Goal: Task Accomplishment & Management: Use online tool/utility

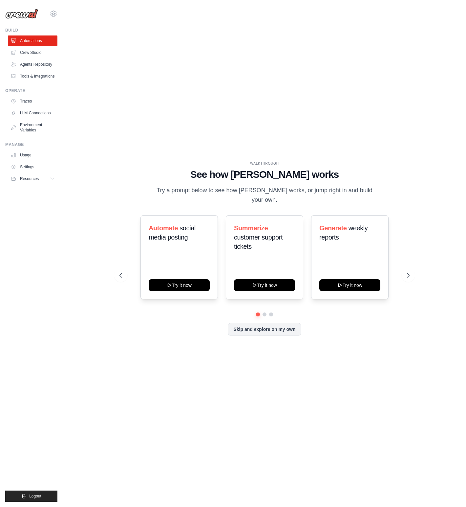
click at [89, 150] on div "WALKTHROUGH See how [PERSON_NAME] works Try a prompt below to see how [PERSON_N…" at bounding box center [265, 254] width 382 height 494
click at [409, 278] on icon at bounding box center [409, 275] width 7 height 7
click at [120, 275] on icon at bounding box center [120, 275] width 2 height 4
click at [272, 330] on button "Skip and explore on my own" at bounding box center [264, 328] width 73 height 12
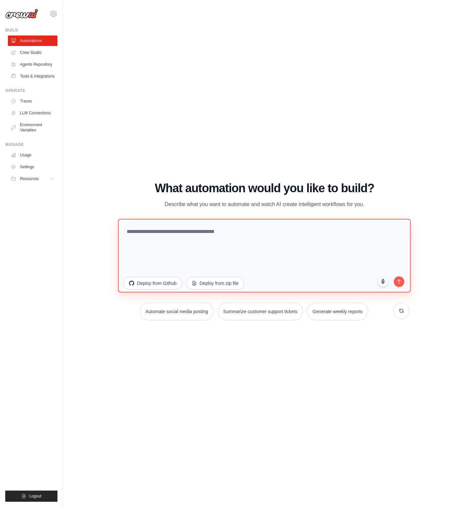
click at [200, 246] on textarea at bounding box center [264, 255] width 293 height 74
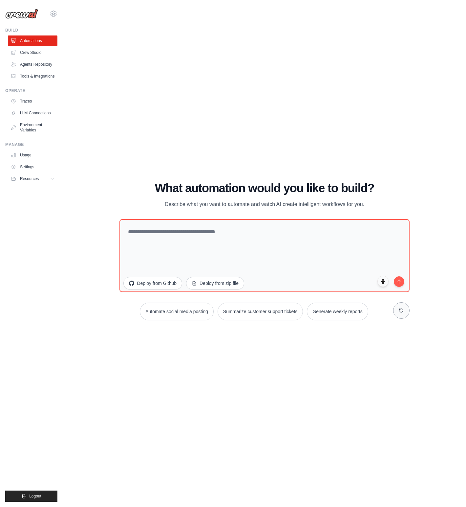
click at [399, 313] on button at bounding box center [401, 310] width 16 height 16
click at [288, 398] on div "WALKTHROUGH See how CrewAI works Try a prompt below to see how CrewAI works, or…" at bounding box center [265, 254] width 382 height 494
click at [138, 374] on div "WALKTHROUGH See how CrewAI works Try a prompt below to see how CrewAI works, or…" at bounding box center [265, 254] width 382 height 494
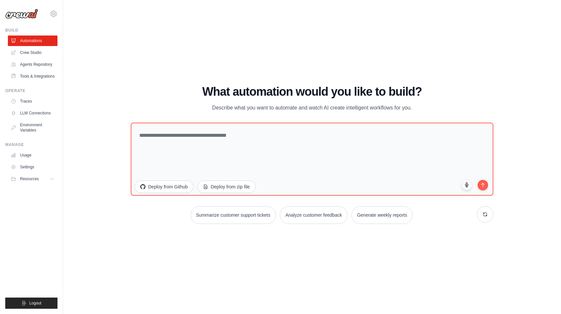
click at [127, 157] on div "WALKTHROUGH See how CrewAI works Try a prompt below to see how CrewAI works, or…" at bounding box center [312, 157] width 378 height 144
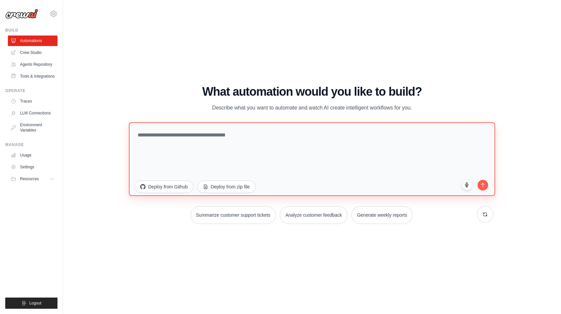
click at [192, 148] on textarea at bounding box center [312, 159] width 366 height 74
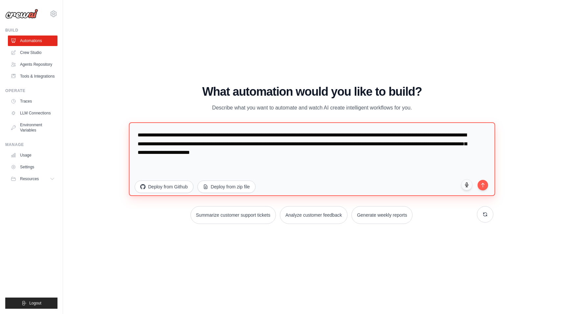
click at [261, 154] on textarea "**********" at bounding box center [312, 159] width 366 height 74
type textarea "**********"
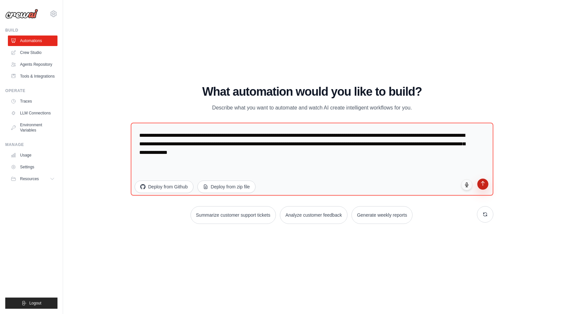
click at [466, 180] on icon "submit" at bounding box center [483, 183] width 6 height 6
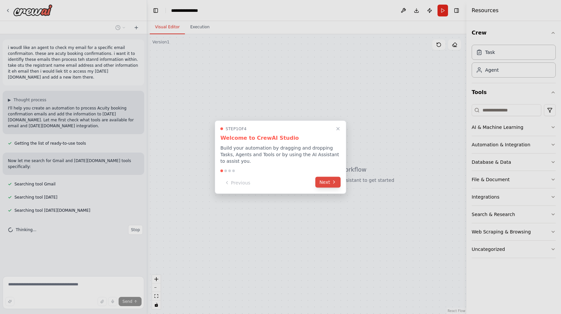
click at [324, 184] on button "Next" at bounding box center [327, 181] width 25 height 11
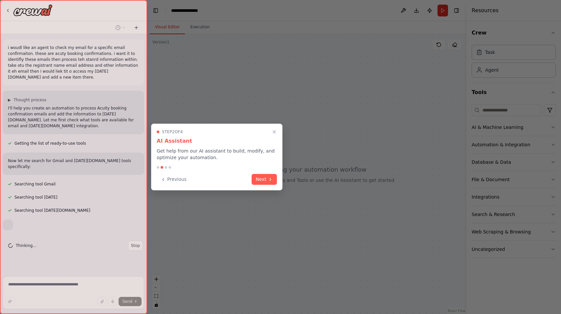
scroll to position [0, 0]
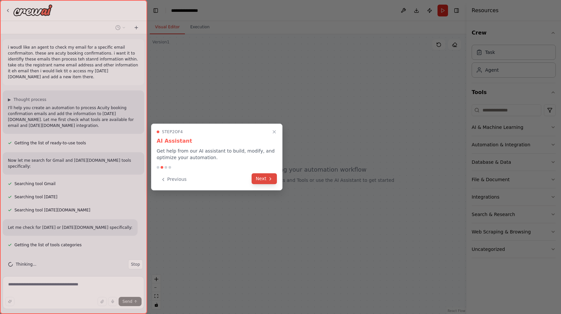
click at [271, 178] on icon at bounding box center [270, 178] width 5 height 5
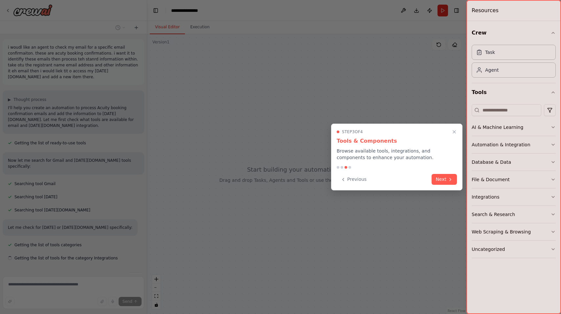
scroll to position [13, 0]
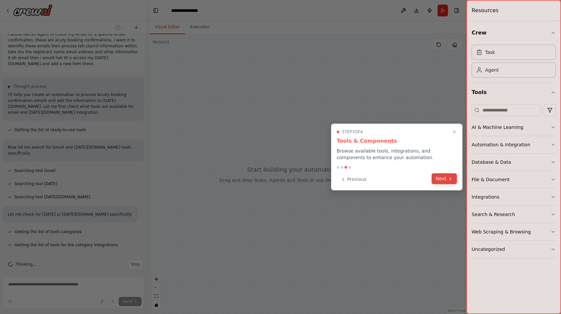
click at [449, 181] on icon at bounding box center [450, 178] width 5 height 5
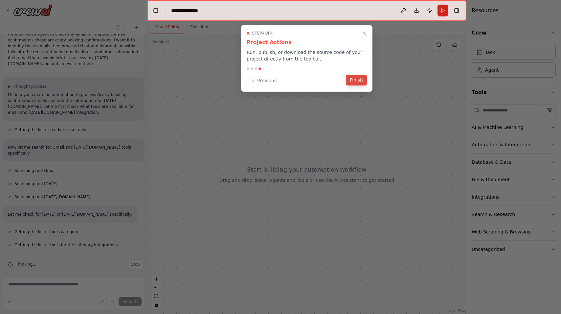
click at [362, 82] on button "Finish" at bounding box center [356, 80] width 21 height 11
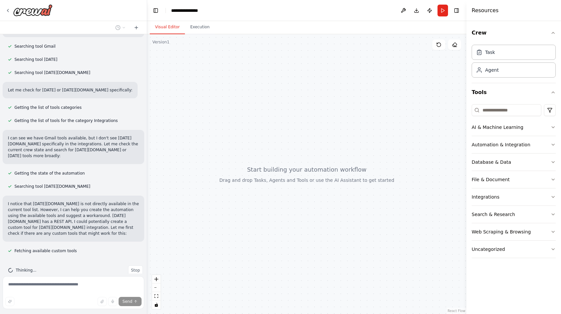
scroll to position [153, 0]
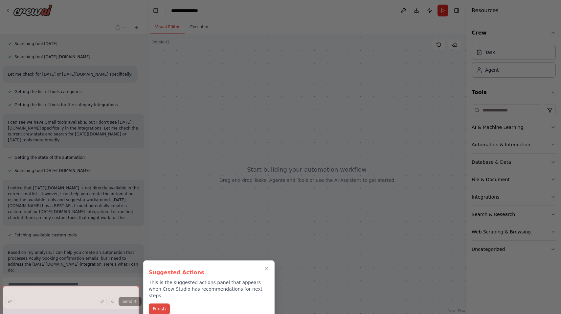
click at [157, 303] on button "Finish" at bounding box center [159, 308] width 21 height 11
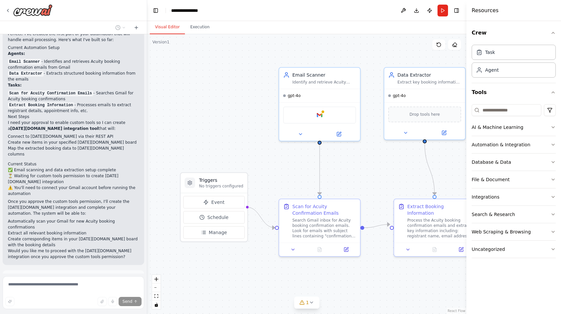
scroll to position [739, 0]
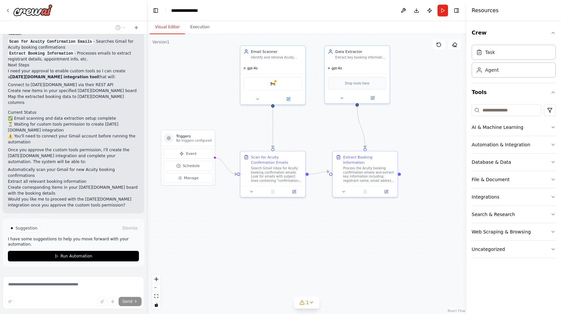
drag, startPoint x: 363, startPoint y: 169, endPoint x: 322, endPoint y: 137, distance: 51.9
click at [322, 137] on div ".deletable-edge-delete-btn { width: 20px; height: 20px; border: 0px solid #ffff…" at bounding box center [306, 173] width 319 height 279
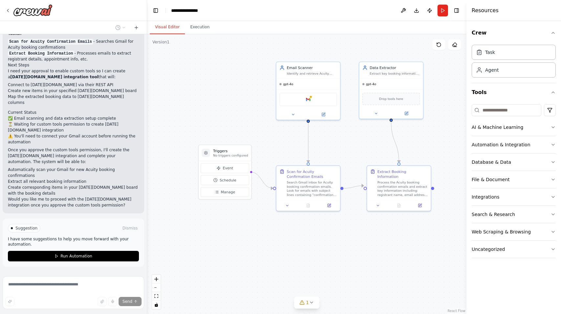
drag, startPoint x: 236, startPoint y: 229, endPoint x: 269, endPoint y: 242, distance: 35.6
click at [269, 242] on div ".deletable-edge-delete-btn { width: 20px; height: 20px; border: 0px solid #ffff…" at bounding box center [306, 173] width 319 height 279
click at [300, 98] on div "Google gmail" at bounding box center [307, 98] width 57 height 13
click at [312, 99] on div "Google gmail" at bounding box center [307, 98] width 57 height 13
click at [322, 115] on icon at bounding box center [323, 113] width 3 height 3
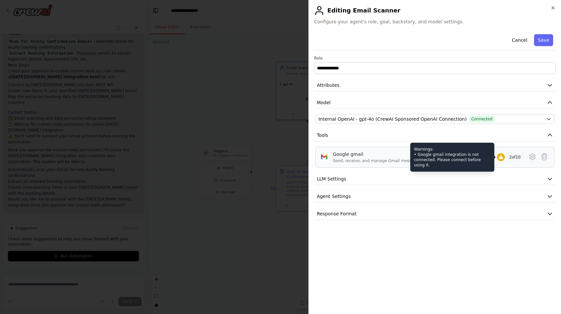
click at [500, 158] on icon at bounding box center [501, 157] width 4 height 4
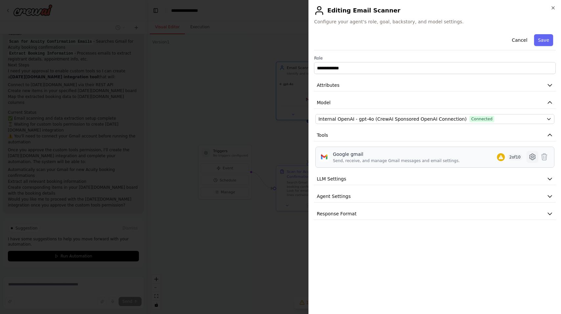
click at [527, 157] on button at bounding box center [532, 157] width 12 height 12
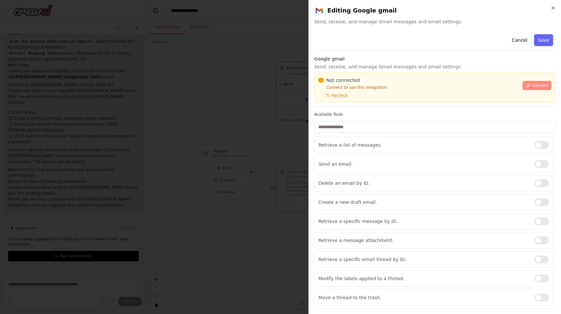
click at [532, 87] on span "Connect" at bounding box center [540, 85] width 16 height 5
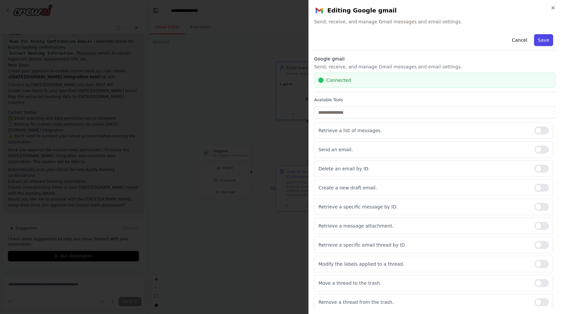
click at [538, 39] on button "Save" at bounding box center [543, 40] width 19 height 12
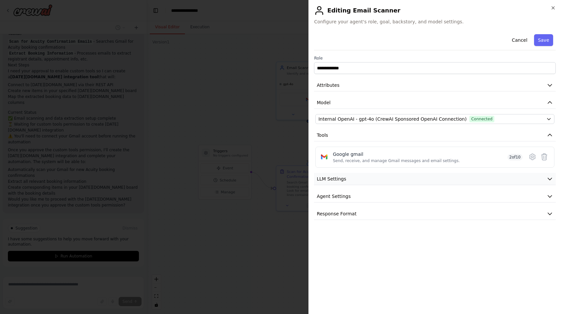
click at [545, 183] on button "LLM Settings" at bounding box center [435, 179] width 242 height 12
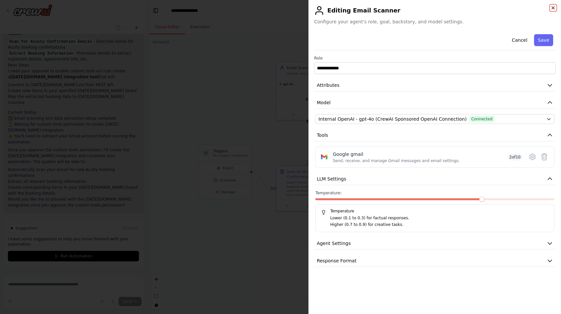
click at [553, 7] on icon "button" at bounding box center [553, 8] width 3 height 3
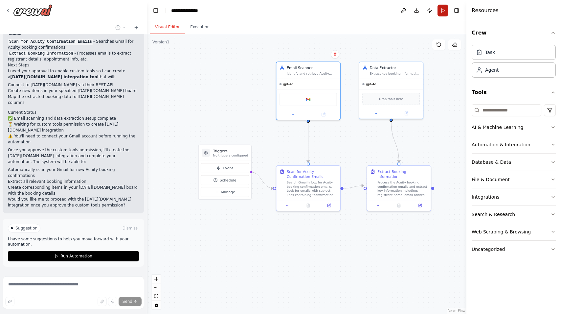
click at [441, 11] on button "Run" at bounding box center [442, 11] width 11 height 12
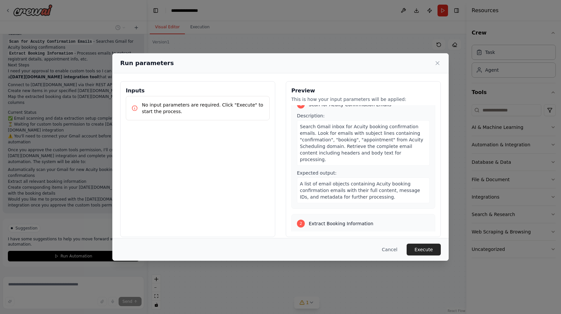
scroll to position [11, 0]
click at [369, 145] on span "Search Gmail inbox for Acuity booking confirmation emails. Look for emails with…" at bounding box center [361, 142] width 123 height 38
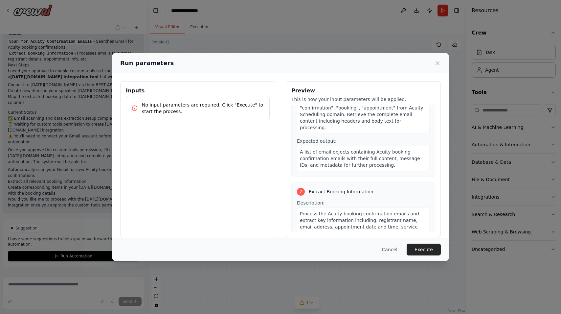
scroll to position [73, 0]
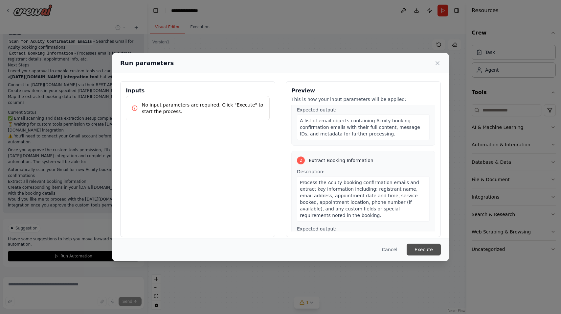
click at [429, 250] on button "Execute" at bounding box center [424, 249] width 34 height 12
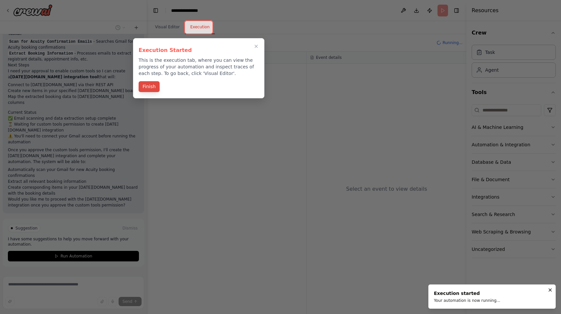
click at [149, 86] on button "Finish" at bounding box center [149, 86] width 21 height 11
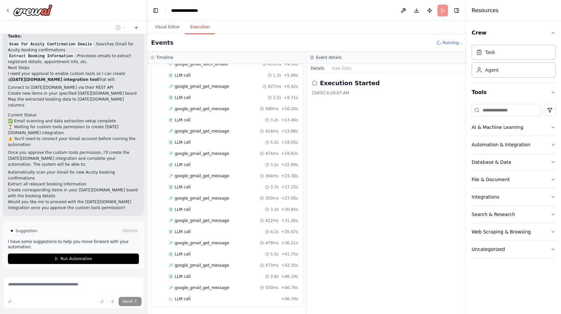
scroll to position [0, 0]
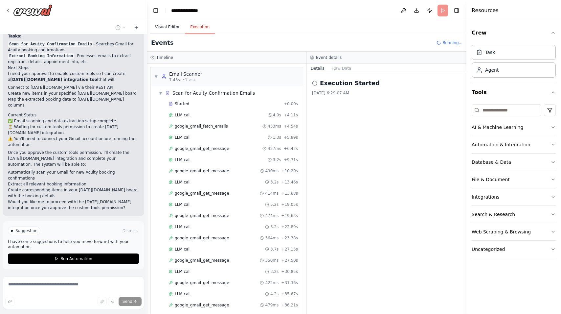
click at [173, 26] on button "Visual Editor" at bounding box center [167, 27] width 35 height 14
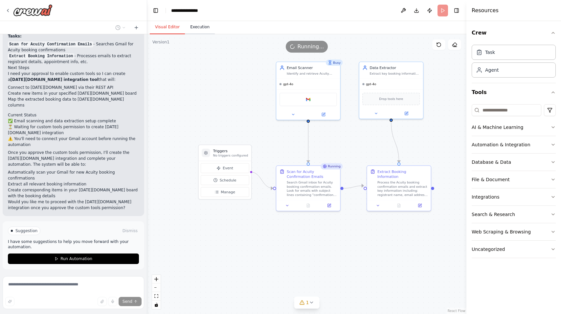
click at [200, 29] on button "Execution" at bounding box center [200, 27] width 30 height 14
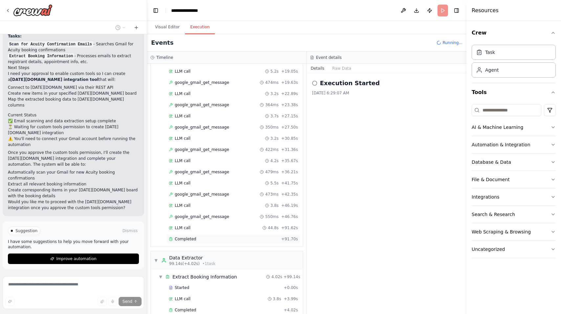
scroll to position [144, 0]
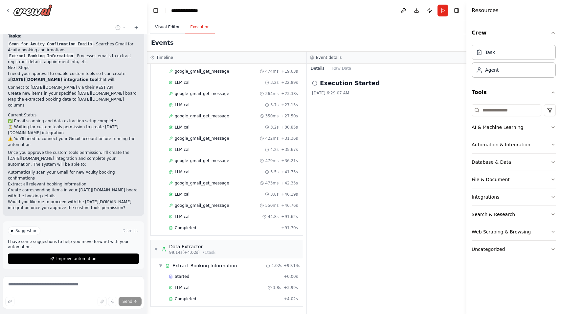
click at [173, 27] on button "Visual Editor" at bounding box center [167, 27] width 35 height 14
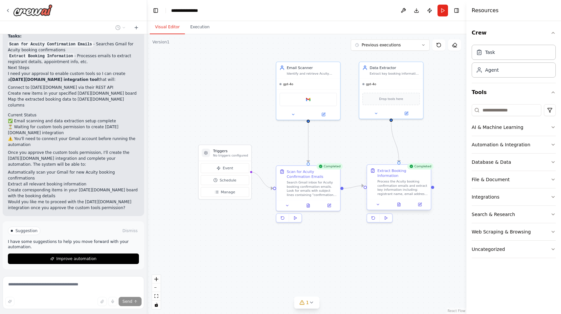
click at [400, 185] on div "Process the Acuity booking confirmation emails and extract key information incl…" at bounding box center [402, 187] width 50 height 16
click at [399, 203] on icon at bounding box center [398, 205] width 3 height 4
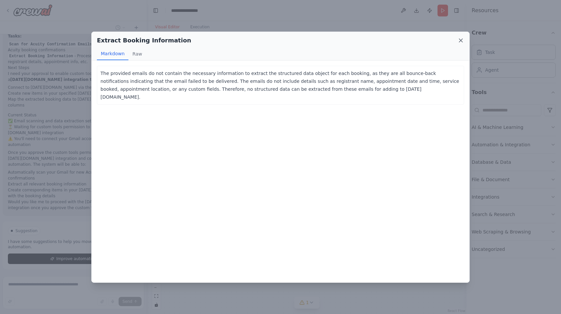
click at [457, 42] on icon at bounding box center [460, 40] width 7 height 7
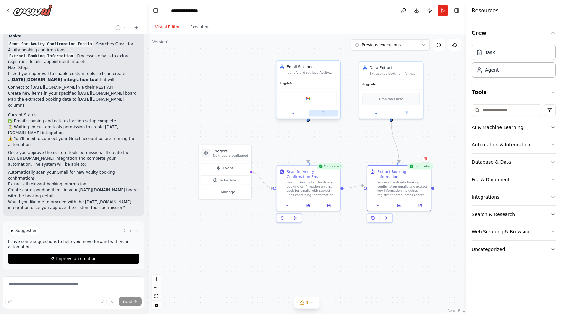
click at [327, 112] on button at bounding box center [323, 113] width 29 height 6
click at [306, 188] on div "Search Gmail inbox for Acuity booking confirmation emails. Look for emails with…" at bounding box center [312, 187] width 50 height 16
click at [328, 207] on button at bounding box center [329, 204] width 18 height 6
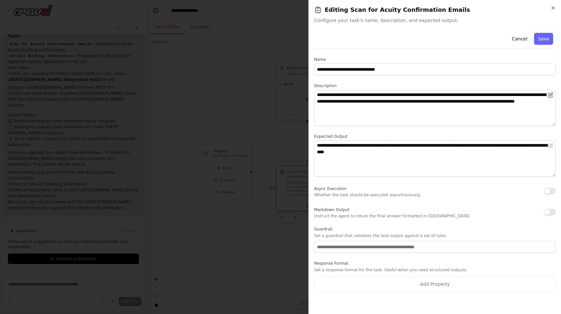
click at [549, 97] on icon at bounding box center [550, 95] width 4 height 4
click at [550, 94] on icon at bounding box center [550, 94] width 5 height 5
drag, startPoint x: 550, startPoint y: 95, endPoint x: 531, endPoint y: 95, distance: 19.0
click at [550, 95] on icon at bounding box center [550, 94] width 5 height 5
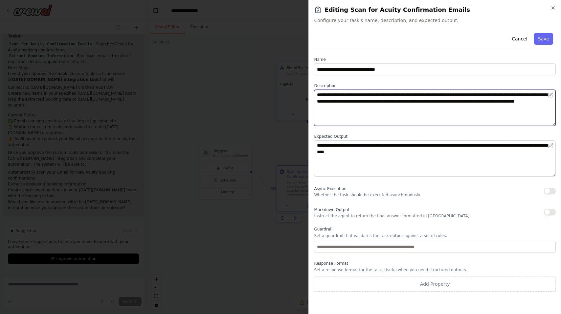
click at [432, 109] on textarea "**********" at bounding box center [435, 108] width 242 height 36
drag, startPoint x: 479, startPoint y: 94, endPoint x: 478, endPoint y: 100, distance: 6.6
click at [478, 100] on textarea "**********" at bounding box center [435, 108] width 242 height 36
click at [470, 106] on textarea "**********" at bounding box center [435, 108] width 242 height 36
drag, startPoint x: 472, startPoint y: 101, endPoint x: 476, endPoint y: 96, distance: 7.1
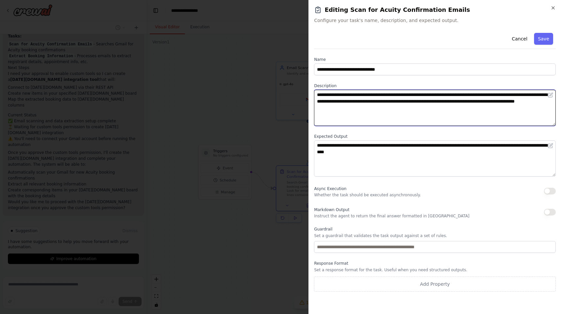
click at [476, 96] on textarea "**********" at bounding box center [435, 108] width 242 height 36
paste textarea "**********"
type textarea "**********"
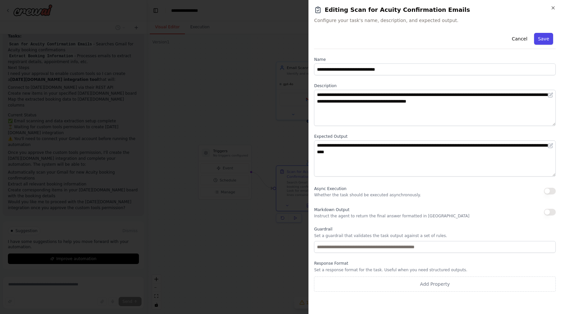
click at [546, 44] on button "Save" at bounding box center [543, 39] width 19 height 12
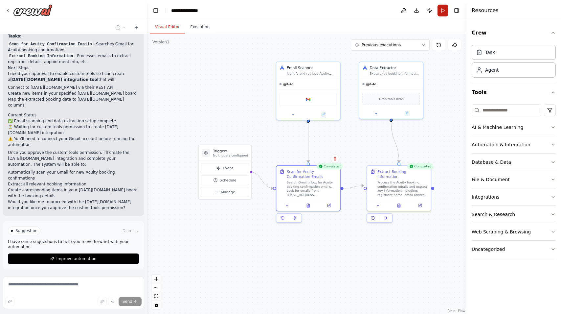
click at [440, 13] on button "Run" at bounding box center [442, 11] width 11 height 12
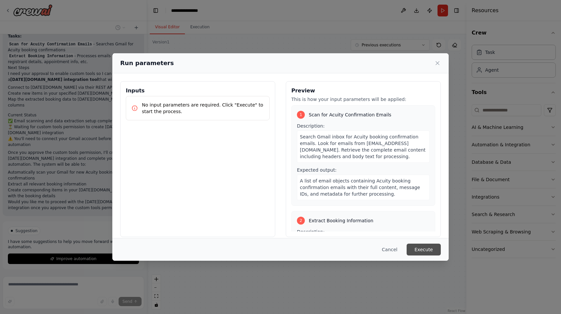
click at [422, 246] on button "Execute" at bounding box center [424, 249] width 34 height 12
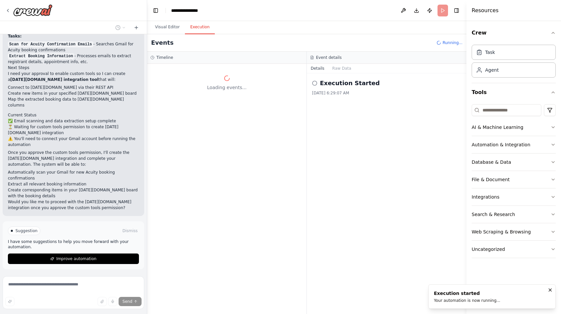
scroll to position [0, 0]
click at [165, 25] on button "Visual Editor" at bounding box center [167, 27] width 35 height 14
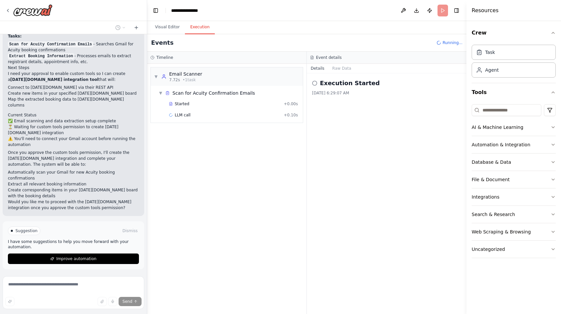
click at [194, 25] on button "Execution" at bounding box center [200, 27] width 30 height 14
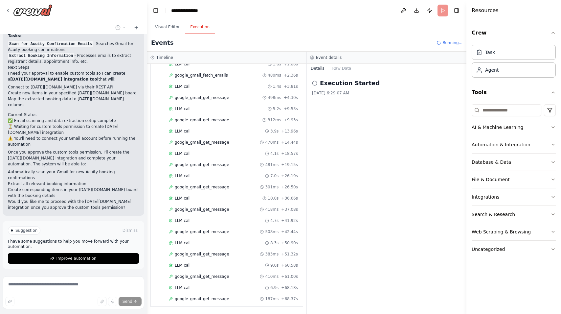
scroll to position [62, 0]
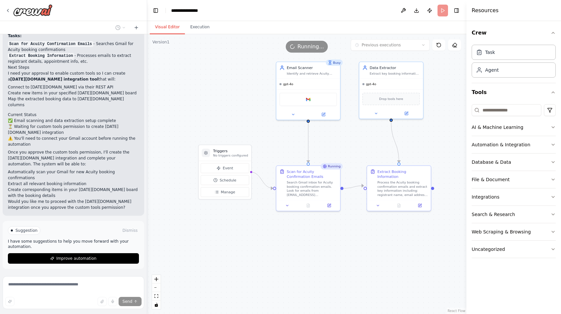
click at [173, 27] on button "Visual Editor" at bounding box center [167, 27] width 35 height 14
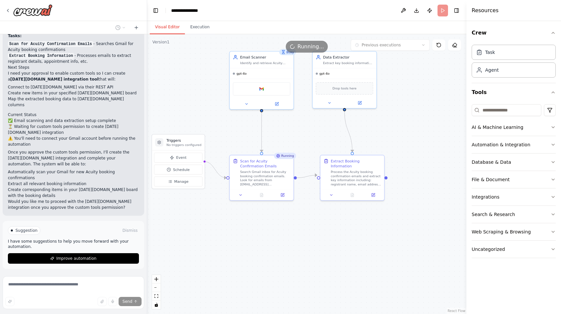
drag, startPoint x: 299, startPoint y: 248, endPoint x: 253, endPoint y: 237, distance: 47.8
click at [253, 237] on div ".deletable-edge-delete-btn { width: 20px; height: 20px; border: 0px solid #ffff…" at bounding box center [306, 173] width 319 height 279
click at [198, 27] on button "Execution" at bounding box center [200, 27] width 30 height 14
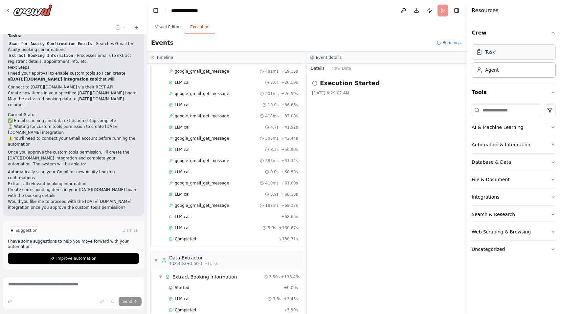
scroll to position [155, 0]
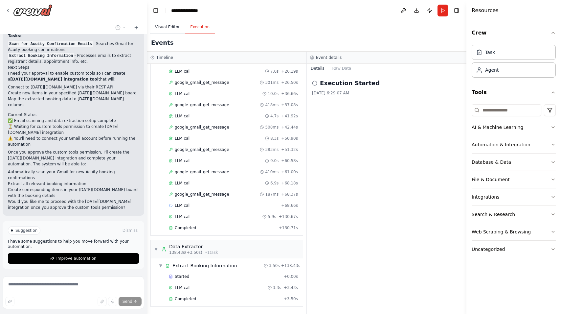
click at [168, 28] on button "Visual Editor" at bounding box center [167, 27] width 35 height 14
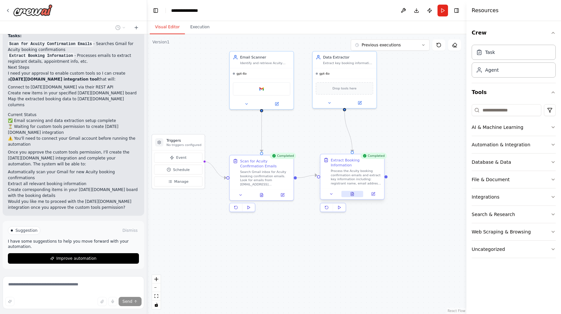
click at [352, 192] on icon at bounding box center [352, 194] width 3 height 4
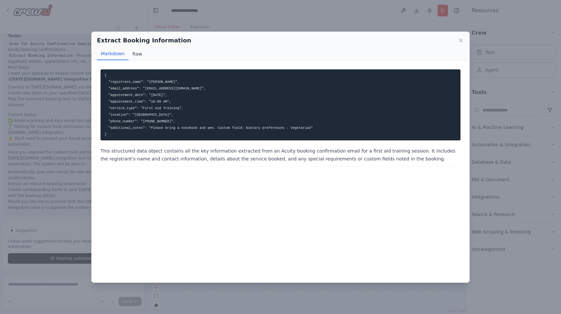
click at [133, 53] on button "Raw" at bounding box center [136, 54] width 17 height 12
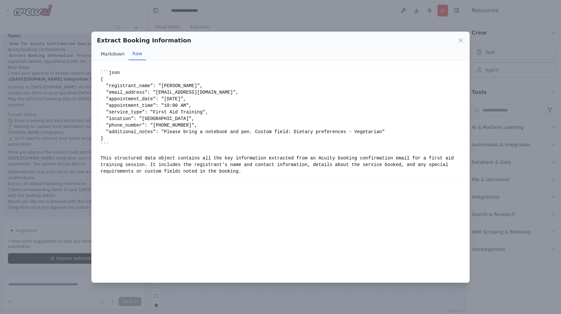
click at [106, 55] on button "Markdown" at bounding box center [113, 54] width 32 height 12
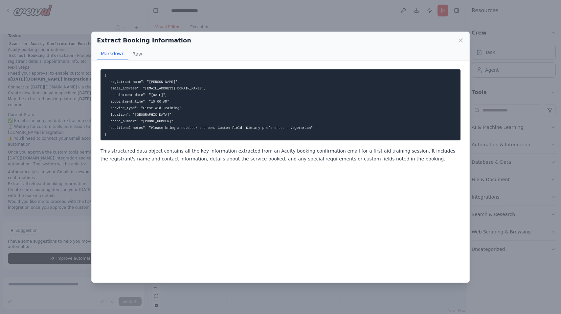
click at [252, 30] on div "Extract Booking Information Markdown Raw { "registrant_name": "[PERSON_NAME]", …" at bounding box center [280, 157] width 561 height 314
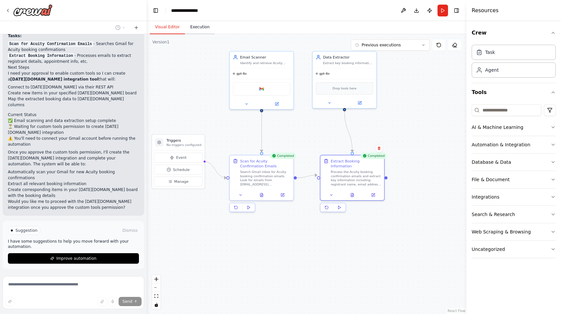
click at [195, 29] on button "Execution" at bounding box center [200, 27] width 30 height 14
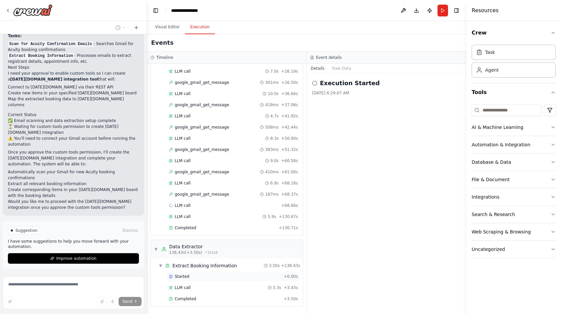
click at [186, 278] on span "Started" at bounding box center [182, 276] width 14 height 5
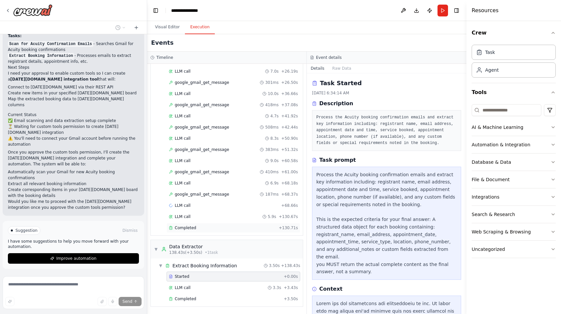
click at [190, 227] on span "Completed" at bounding box center [185, 227] width 21 height 5
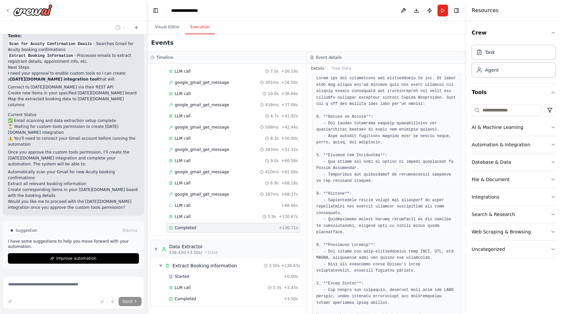
scroll to position [122, 0]
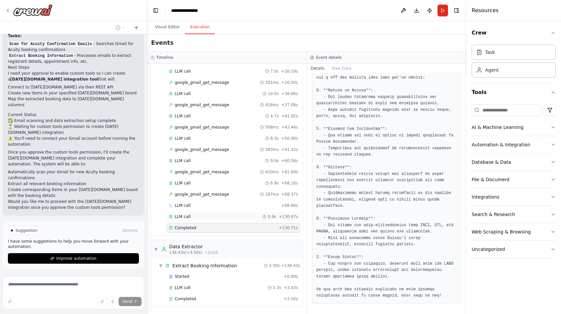
click at [219, 217] on div "LLM call 5.9s + 130.67s" at bounding box center [233, 216] width 129 height 5
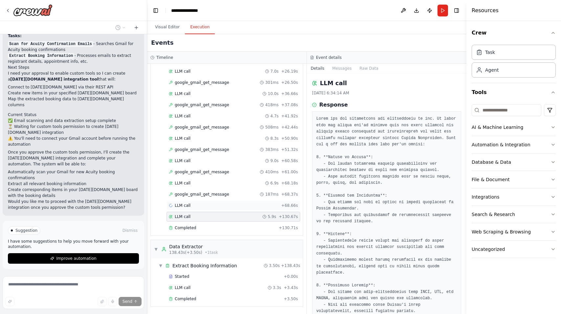
click at [215, 205] on div "LLM call + 68.66s" at bounding box center [233, 205] width 129 height 5
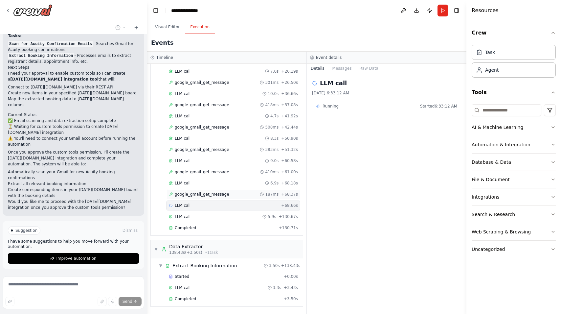
click at [215, 192] on span "google_gmail_get_message" at bounding box center [202, 193] width 55 height 5
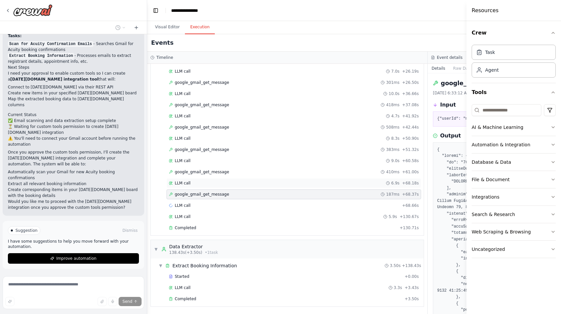
click at [217, 179] on div "LLM call 6.9s + 68.18s" at bounding box center [293, 183] width 255 height 10
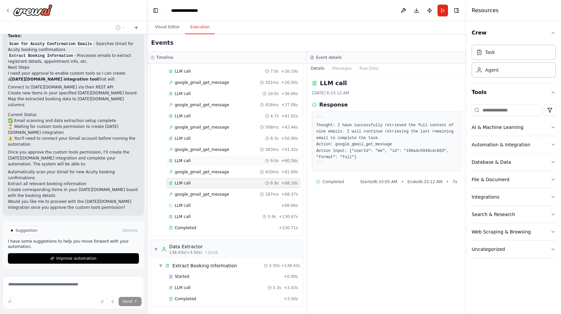
click at [213, 162] on div "LLM call 9.0s + 60.58s" at bounding box center [233, 160] width 129 height 5
click at [210, 152] on div "google_gmail_get_message 383ms + 51.32s" at bounding box center [233, 149] width 134 height 10
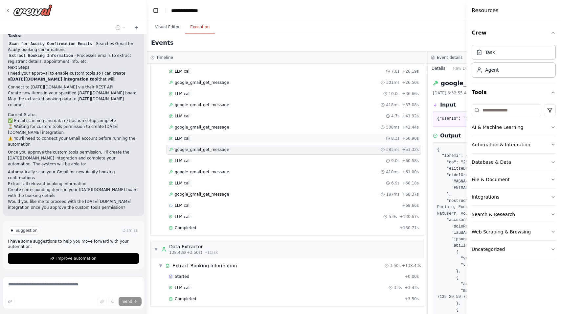
click at [205, 137] on div "LLM call 8.3s + 50.90s" at bounding box center [294, 138] width 250 height 5
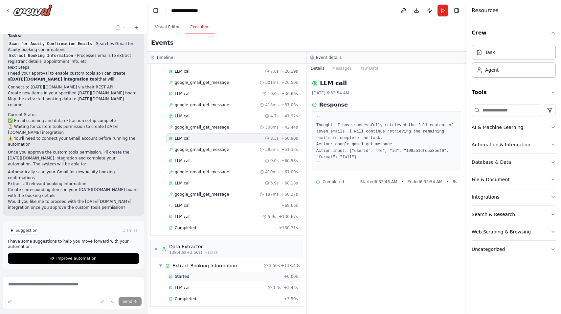
click at [195, 274] on div "Started" at bounding box center [225, 276] width 112 height 5
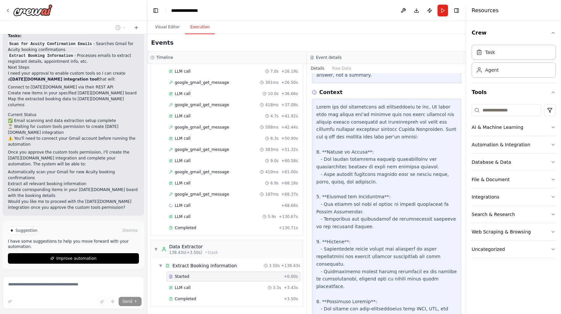
scroll to position [276, 0]
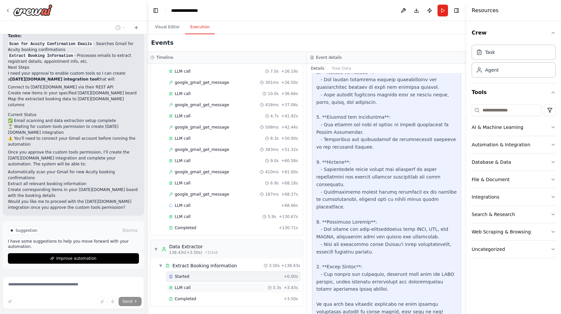
click at [209, 286] on div "LLM call 3.3s + 3.43s" at bounding box center [233, 287] width 129 height 5
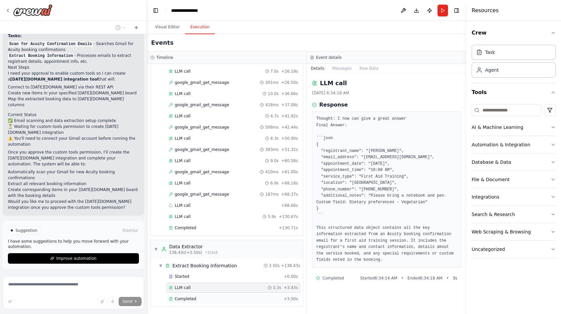
click at [232, 298] on div "Completed" at bounding box center [225, 298] width 112 height 5
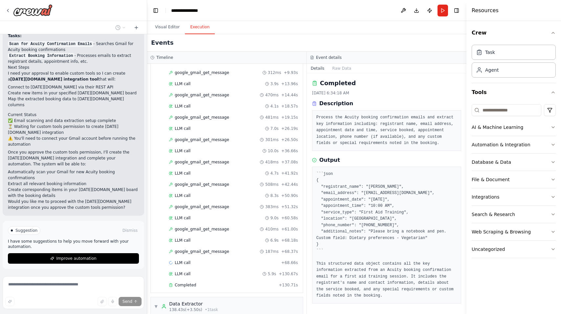
scroll to position [0, 0]
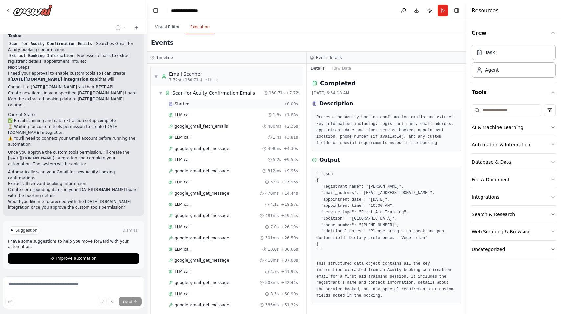
click at [205, 108] on div "Started + 0.00s" at bounding box center [233, 104] width 134 height 10
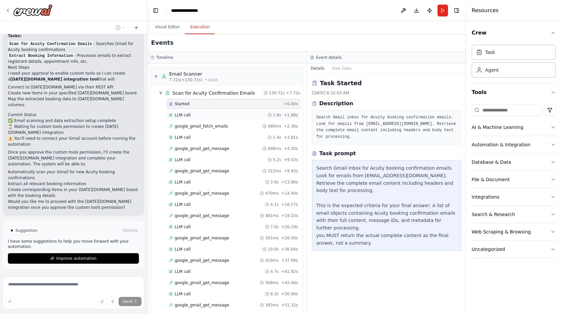
click at [205, 110] on div "LLM call 1.8s + 1.88s" at bounding box center [233, 115] width 134 height 10
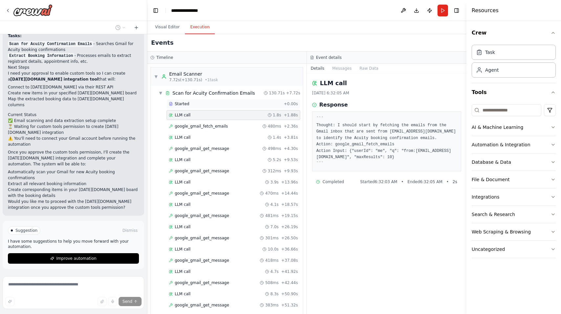
click at [205, 104] on div "Started" at bounding box center [225, 103] width 112 height 5
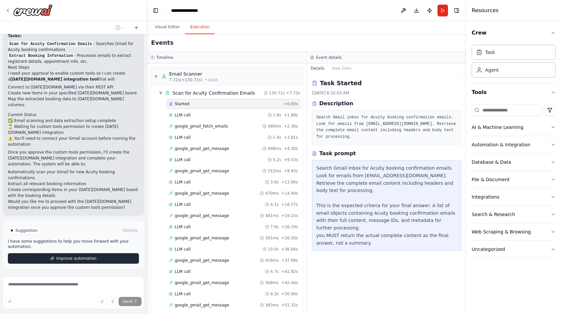
click at [103, 253] on button "Improve automation" at bounding box center [73, 258] width 131 height 11
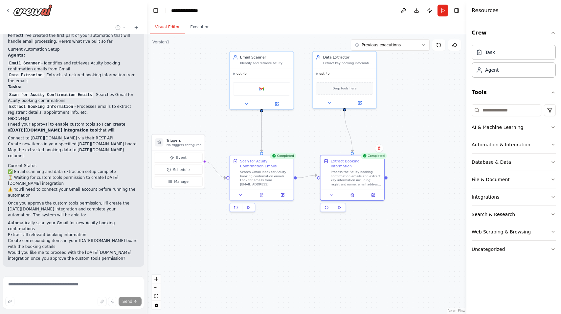
click at [160, 28] on button "Visual Editor" at bounding box center [167, 27] width 35 height 14
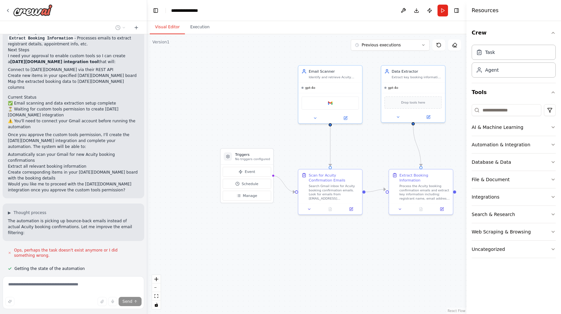
scroll to position [767, 0]
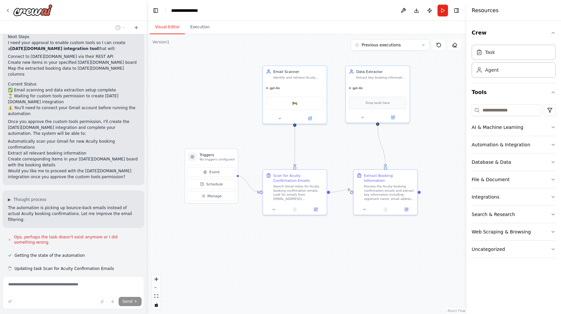
drag, startPoint x: 242, startPoint y: 248, endPoint x: 273, endPoint y: 263, distance: 34.4
click at [273, 263] on div ".deletable-edge-delete-btn { width: 20px; height: 20px; border: 0px solid #ffff…" at bounding box center [306, 173] width 319 height 279
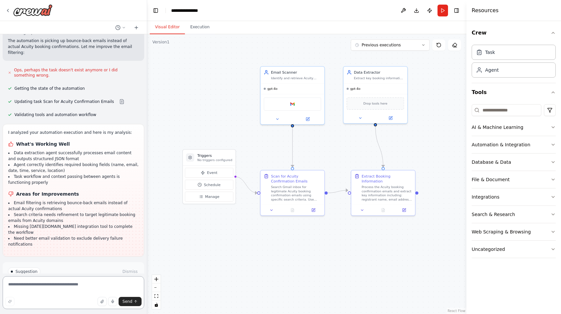
scroll to position [940, 0]
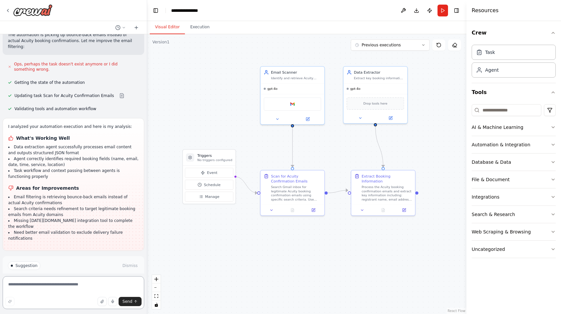
click at [55, 281] on textarea at bounding box center [74, 292] width 142 height 33
paste textarea "**********"
type textarea "**********"
click at [130, 301] on span "Send" at bounding box center [127, 301] width 10 height 5
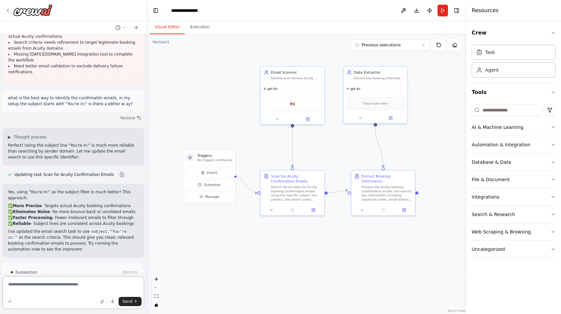
scroll to position [1112, 0]
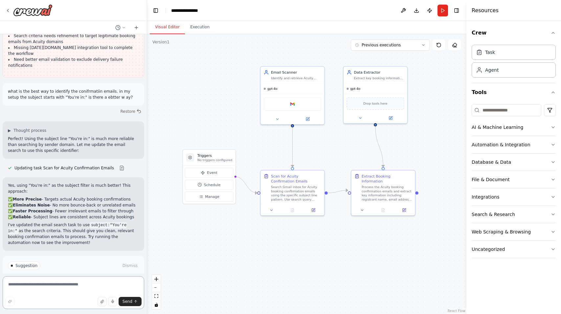
click at [60, 284] on textarea at bounding box center [74, 292] width 142 height 33
click at [110, 288] on textarea "**********" at bounding box center [74, 292] width 142 height 33
click at [106, 285] on textarea "**********" at bounding box center [74, 292] width 142 height 33
type textarea "**********"
click at [125, 303] on span "Send" at bounding box center [127, 301] width 10 height 5
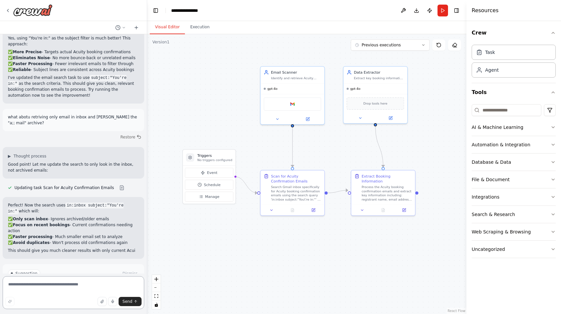
scroll to position [1273, 0]
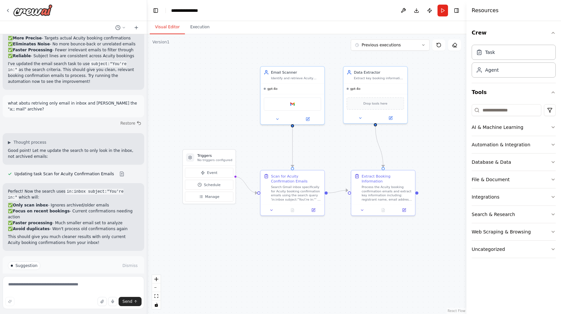
click at [70, 291] on span "Run Automation" at bounding box center [76, 293] width 32 height 5
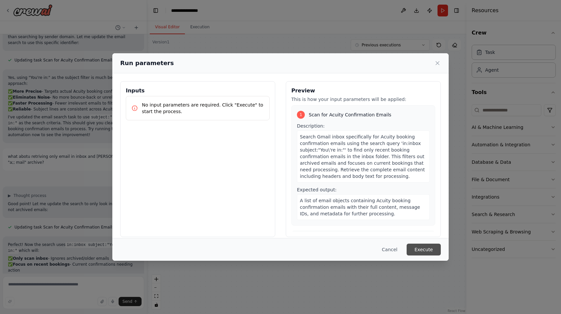
click at [424, 249] on button "Execute" at bounding box center [424, 249] width 34 height 12
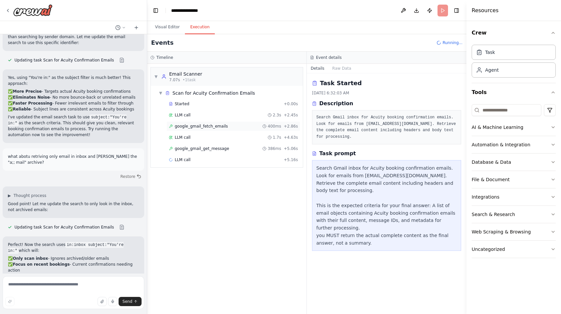
click at [185, 125] on span "google_gmail_fetch_emails" at bounding box center [201, 125] width 53 height 5
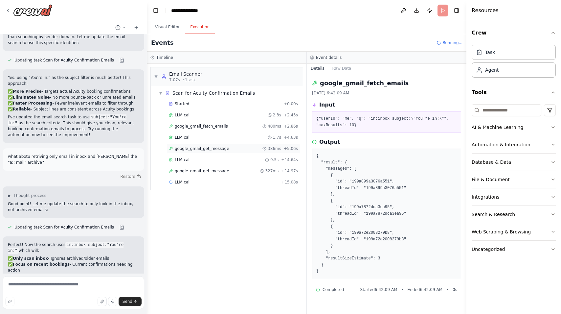
click at [189, 151] on span "google_gmail_get_message" at bounding box center [202, 148] width 55 height 5
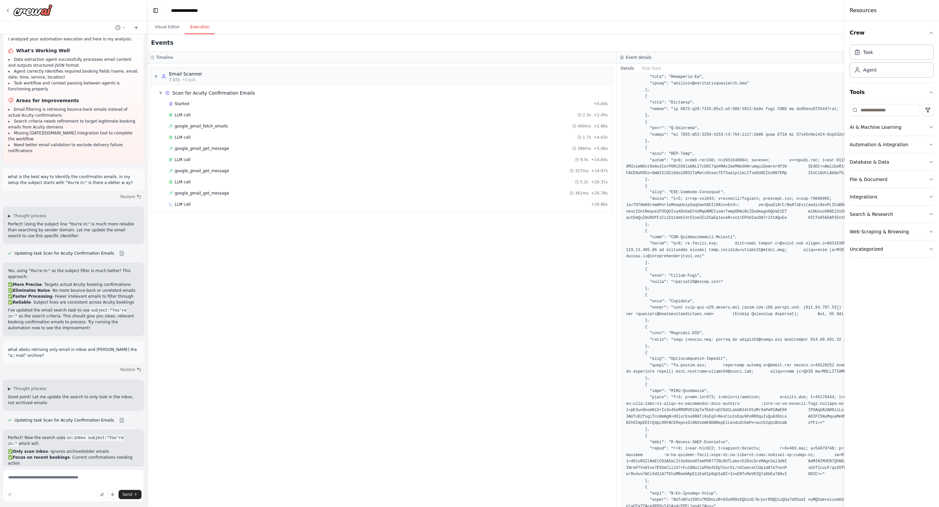
scroll to position [0, 0]
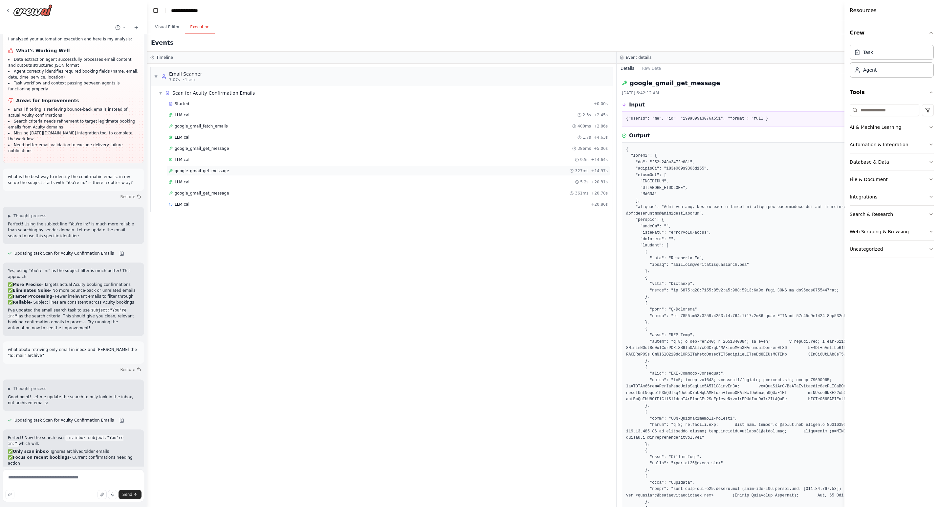
click at [204, 174] on div "google_gmail_get_message 327ms + 14.97s" at bounding box center [388, 171] width 444 height 10
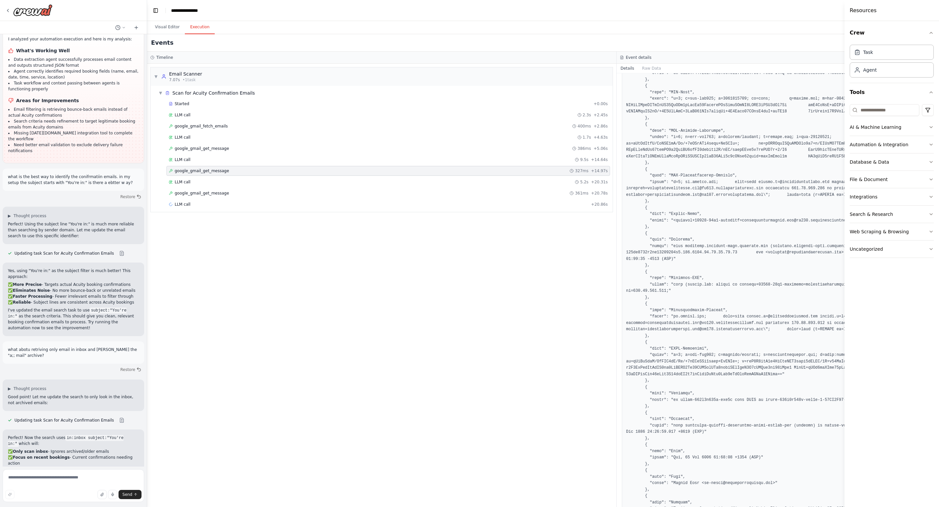
scroll to position [316, 0]
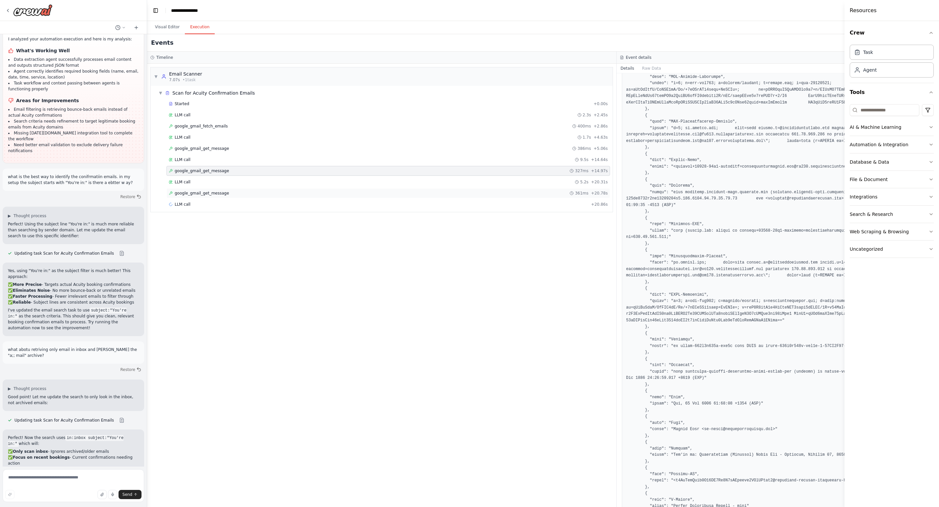
click at [214, 195] on span "google_gmail_get_message" at bounding box center [202, 192] width 55 height 5
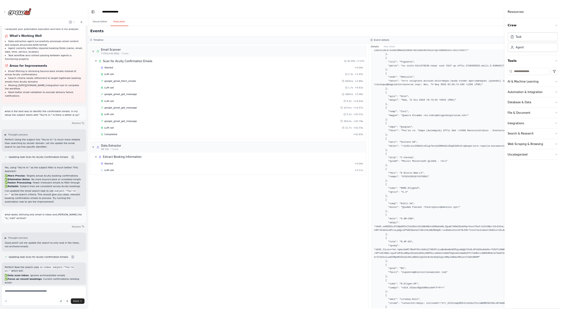
scroll to position [1220, 0]
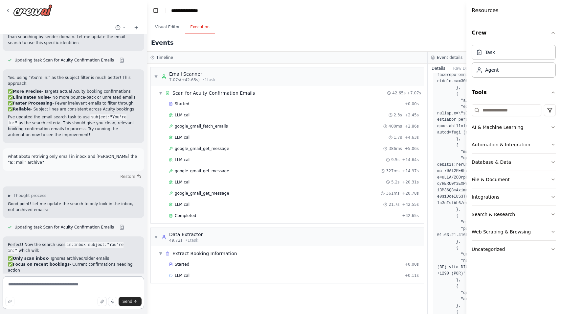
click at [52, 286] on textarea at bounding box center [74, 292] width 142 height 33
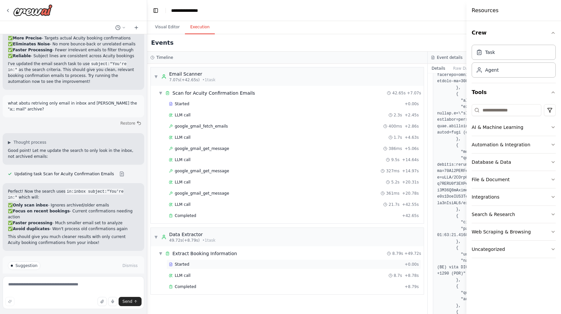
click at [216, 263] on div "Started" at bounding box center [285, 263] width 233 height 5
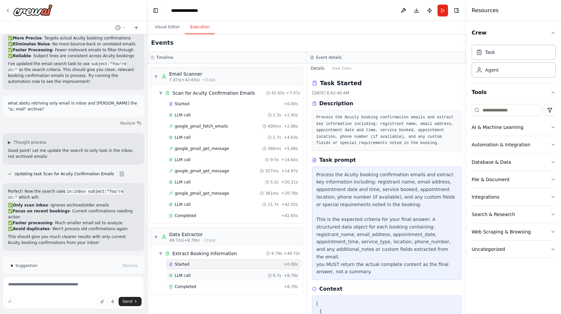
click at [210, 276] on div "LLM call 8.7s + 8.78s" at bounding box center [233, 275] width 129 height 5
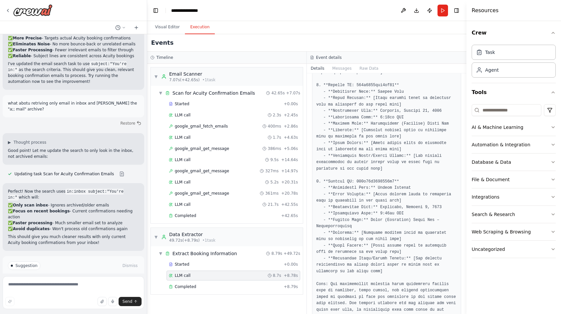
scroll to position [196, 0]
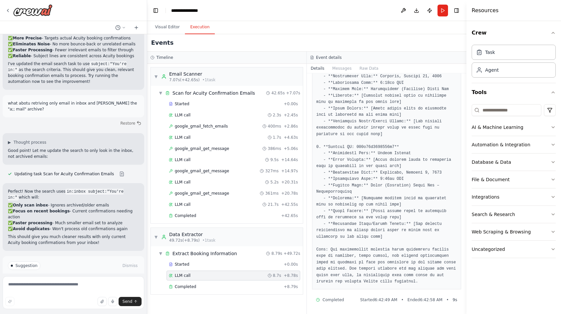
click at [40, 288] on button "Improve automation" at bounding box center [73, 293] width 131 height 11
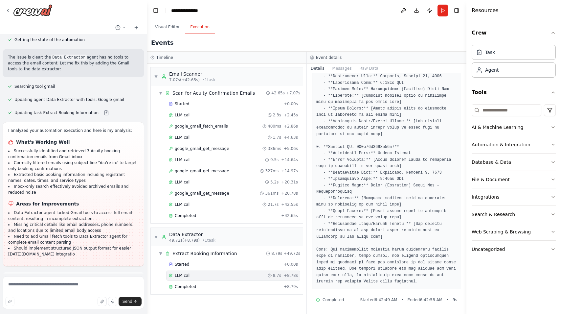
scroll to position [1509, 0]
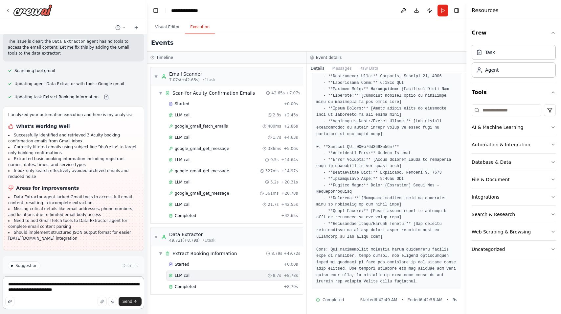
paste textarea "**********"
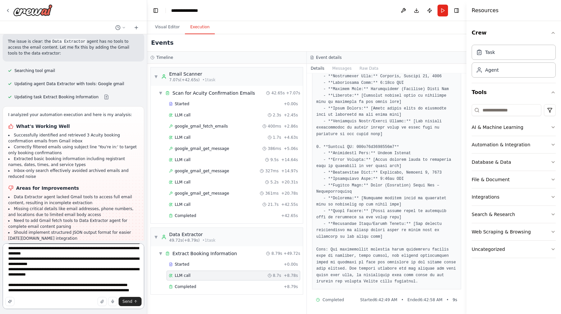
type textarea "**********"
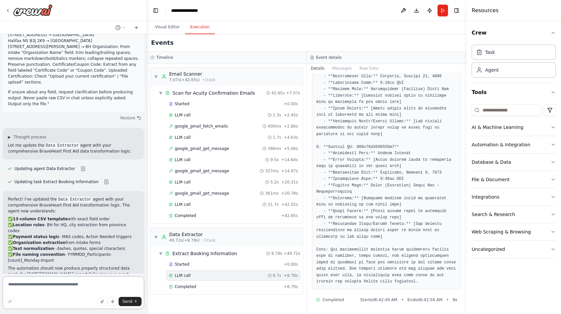
scroll to position [2424, 0]
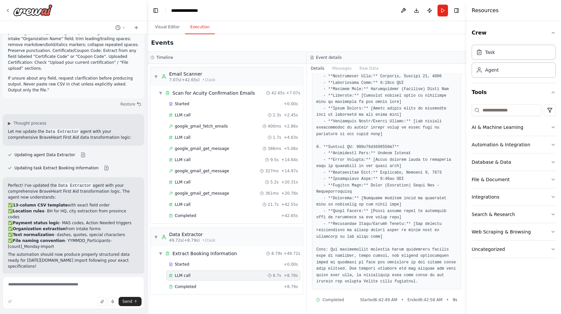
click at [56, 313] on icon at bounding box center [57, 317] width 4 height 4
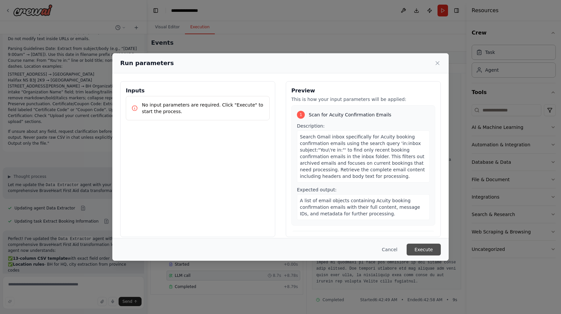
click at [430, 251] on button "Execute" at bounding box center [424, 249] width 34 height 12
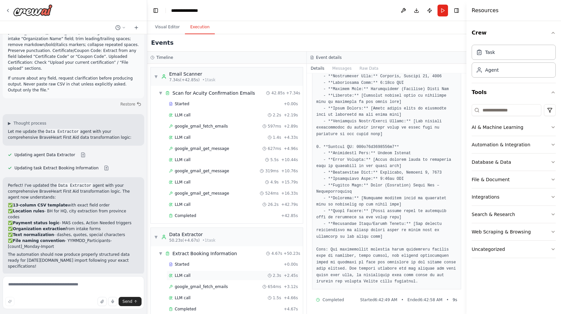
scroll to position [10, 0]
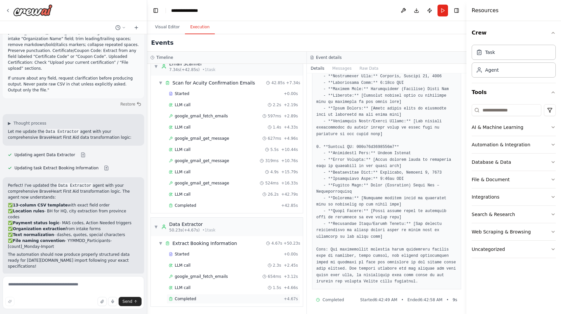
click at [191, 299] on span "Completed" at bounding box center [185, 298] width 21 height 5
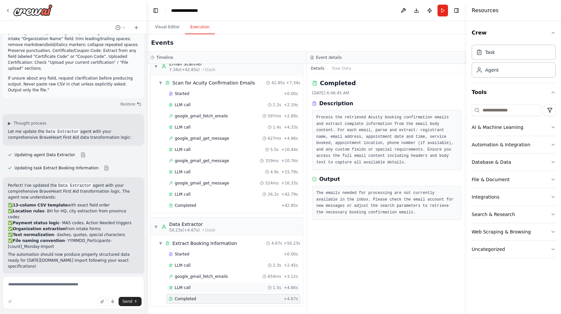
click at [195, 288] on div "LLM call 1.5s + 4.66s" at bounding box center [233, 287] width 129 height 5
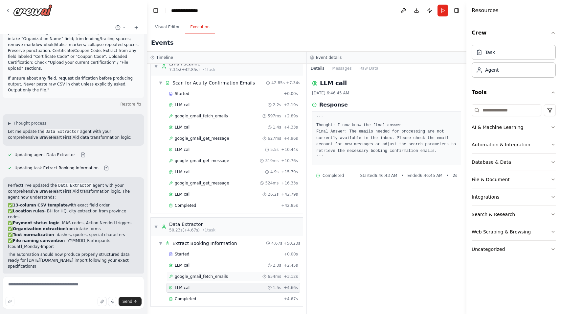
click at [196, 274] on span "google_gmail_fetch_emails" at bounding box center [201, 276] width 53 height 5
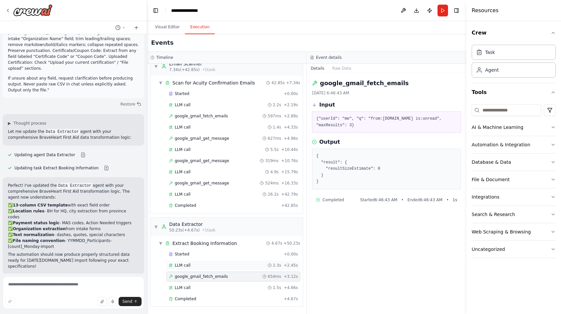
click at [195, 263] on div "LLM call 2.3s + 2.45s" at bounding box center [233, 264] width 129 height 5
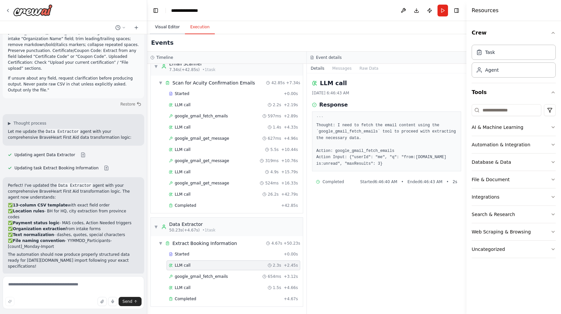
click at [158, 28] on button "Visual Editor" at bounding box center [167, 27] width 35 height 14
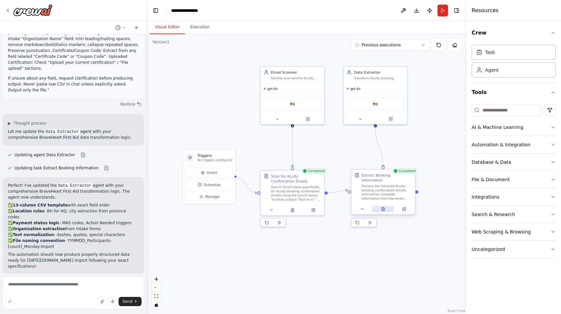
click at [385, 207] on icon at bounding box center [383, 209] width 4 height 4
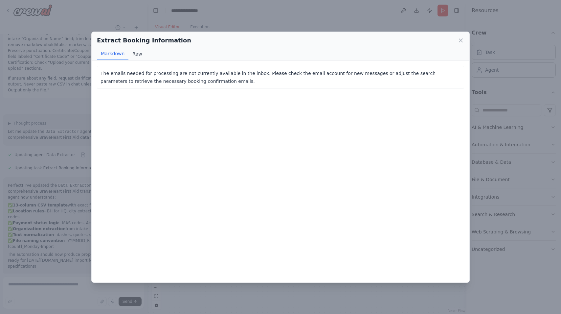
click at [139, 55] on button "Raw" at bounding box center [136, 54] width 17 height 12
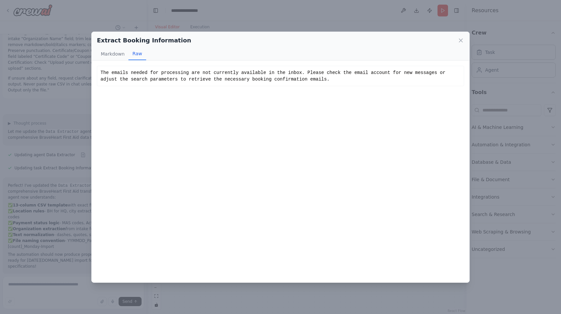
click at [299, 20] on div "Extract Booking Information Markdown Raw The emails needed for processing are n…" at bounding box center [280, 157] width 561 height 314
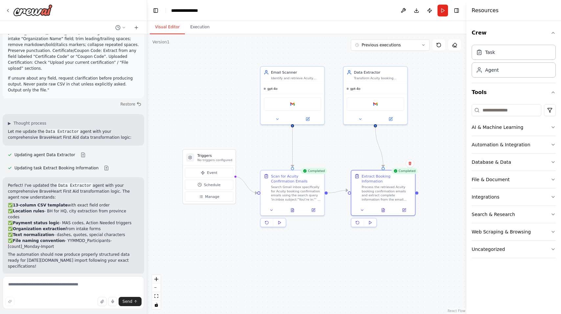
click at [74, 313] on span "Improve automation" at bounding box center [76, 316] width 40 height 5
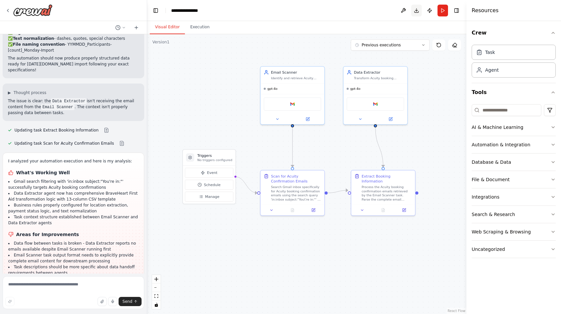
scroll to position [2643, 0]
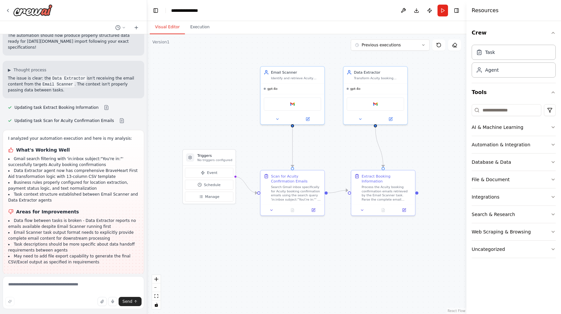
click at [33, 286] on span "Suggestion" at bounding box center [26, 288] width 22 height 5
click at [11, 288] on div at bounding box center [12, 289] width 2 height 2
click at [16, 286] on span "Suggestion" at bounding box center [26, 288] width 22 height 5
click at [15, 286] on span "Suggestion" at bounding box center [26, 288] width 22 height 5
click at [58, 285] on div "Suggestion Dismiss" at bounding box center [73, 289] width 131 height 9
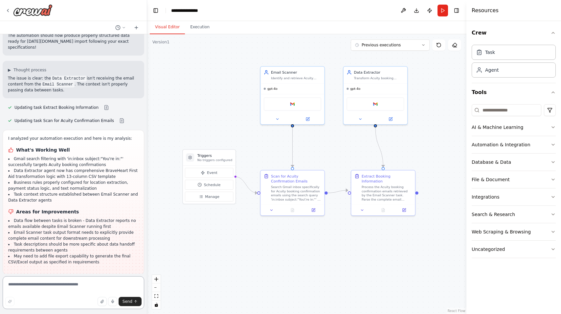
click at [36, 286] on textarea at bounding box center [74, 292] width 142 height 33
click at [43, 211] on div "I analyzed your automation execution and here is my analysis: What's Working We…" at bounding box center [74, 202] width 142 height 144
click at [81, 313] on span "Run Automation" at bounding box center [76, 316] width 32 height 5
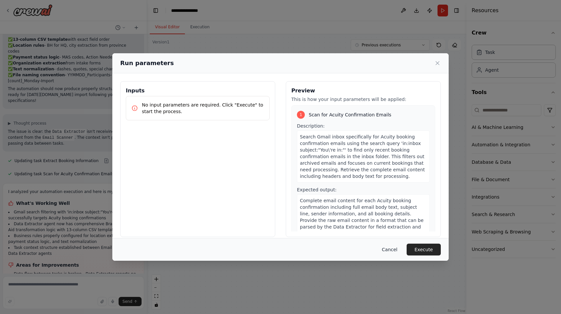
click at [394, 249] on button "Cancel" at bounding box center [390, 249] width 26 height 12
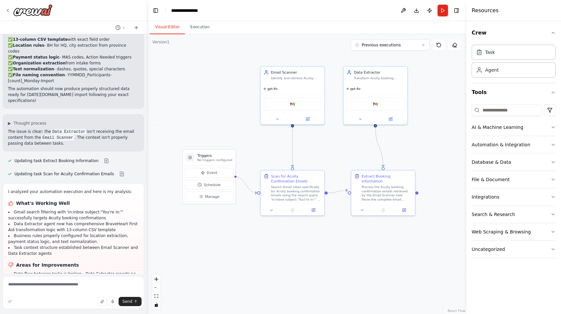
click at [81, 282] on li "Email Scanner task output format needs to explicitly provide complete email con…" at bounding box center [73, 288] width 130 height 12
click at [59, 285] on textarea at bounding box center [74, 292] width 142 height 33
type textarea "**********"
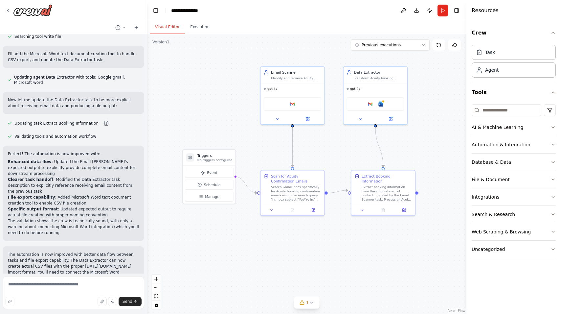
scroll to position [3112, 0]
